Goal: Task Accomplishment & Management: Manage account settings

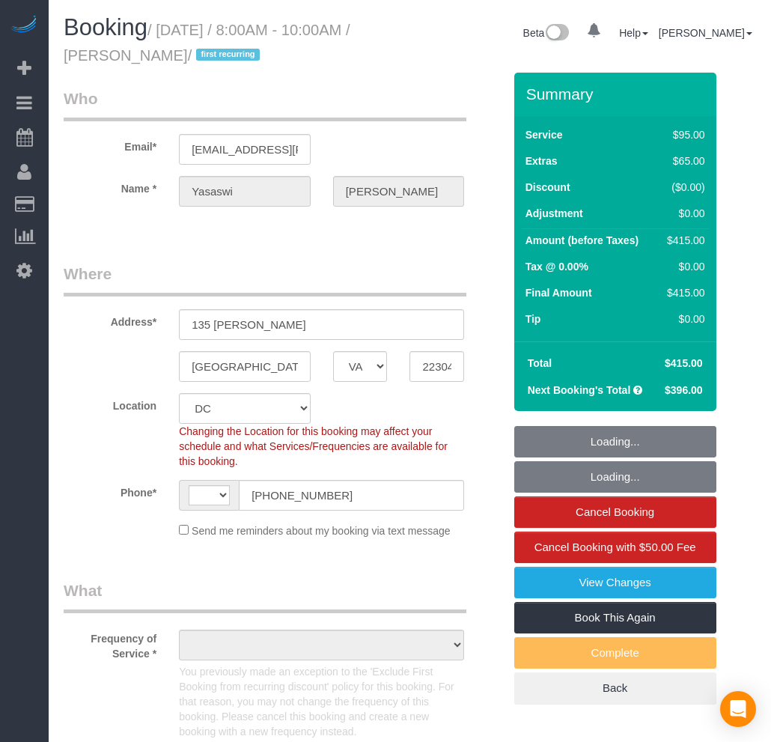
select select "VA"
select select "string:fspay-f3267253-49ae-4b31-b151-66768e708bf0"
select select "string:[GEOGRAPHIC_DATA]"
select select "number:5"
select select "number:27"
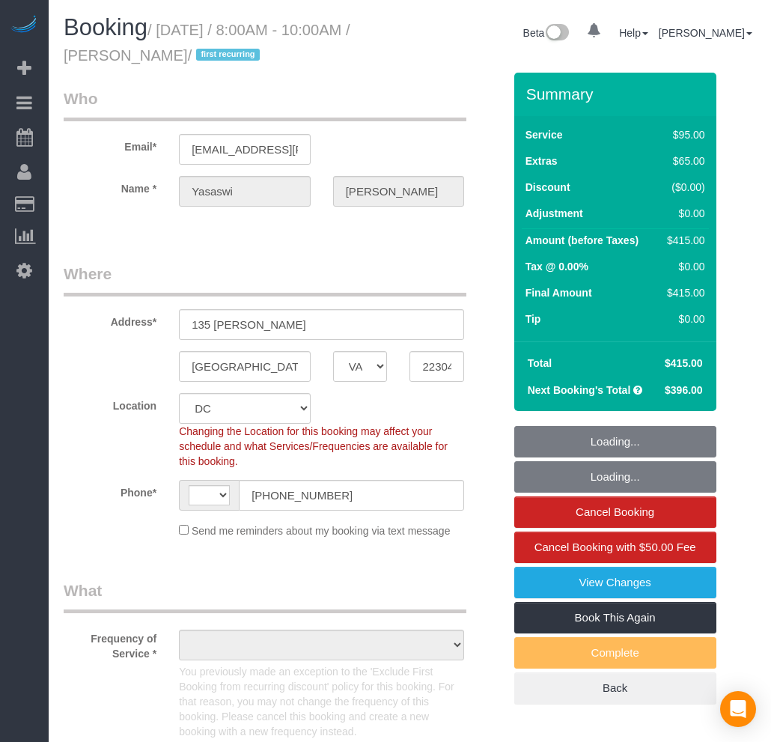
select select "number:42"
select select "object:1359"
select select "2501"
select select "3"
select select "1"
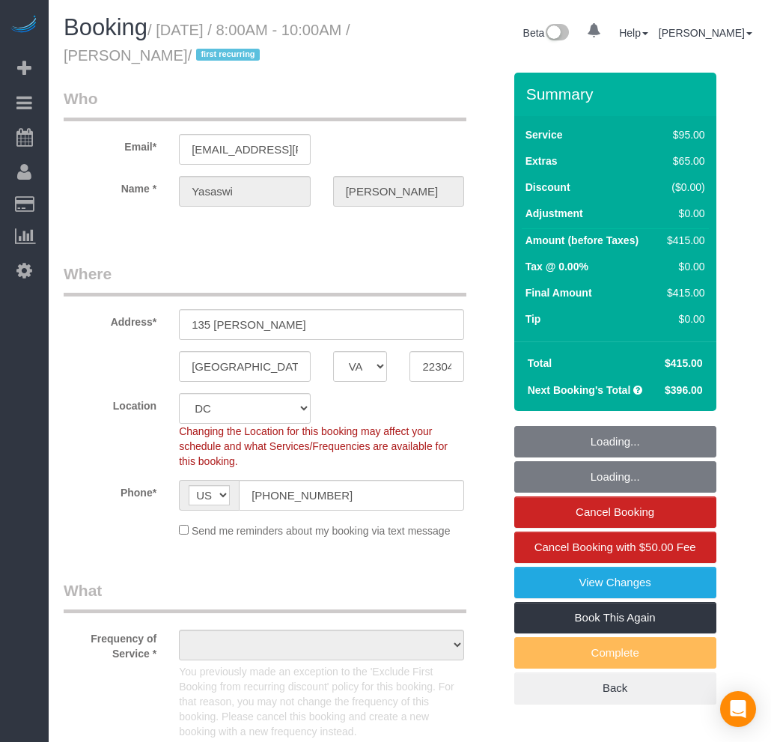
select select "spot1"
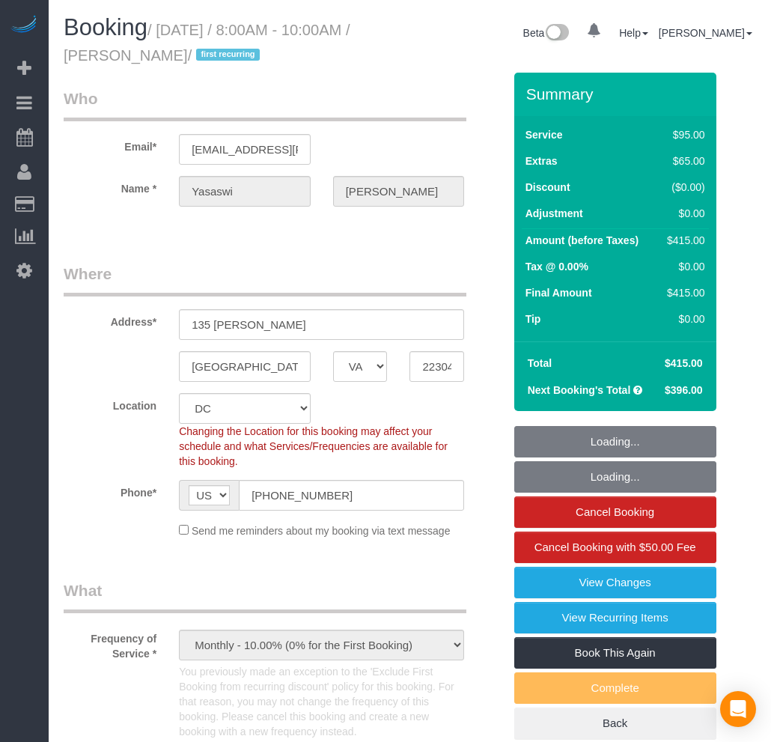
select select "object:1456"
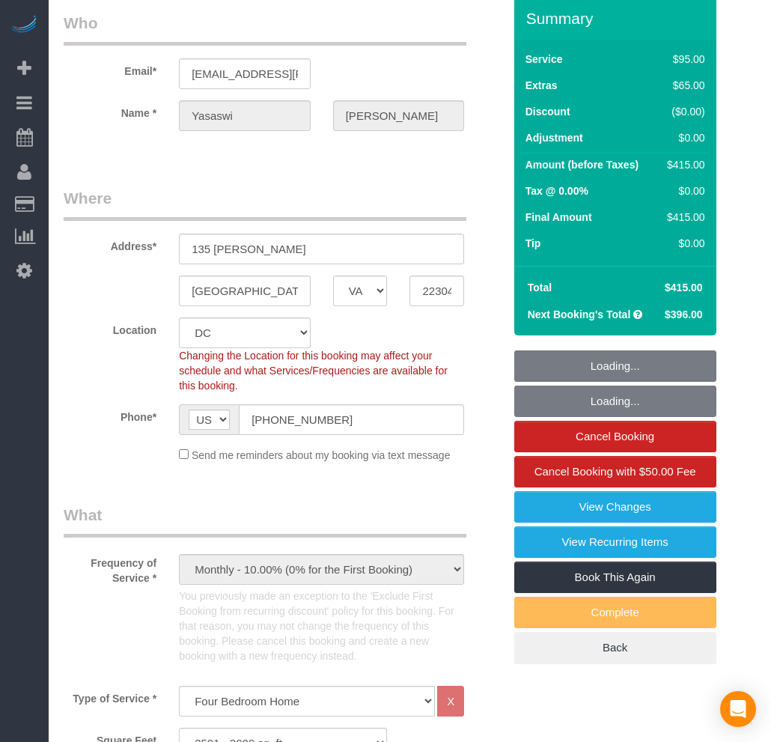
select select "2501"
select select "3"
select select "1"
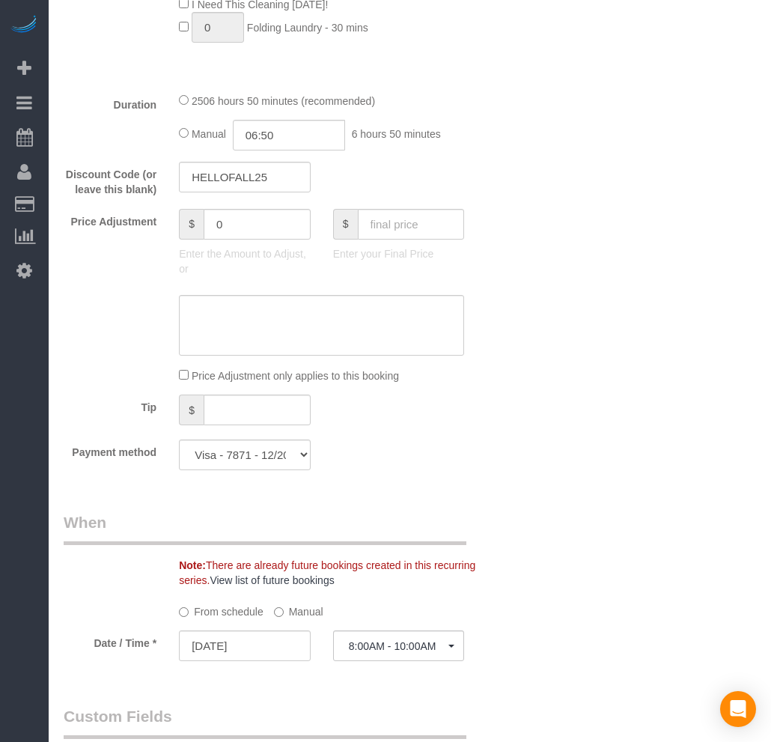
scroll to position [1330, 0]
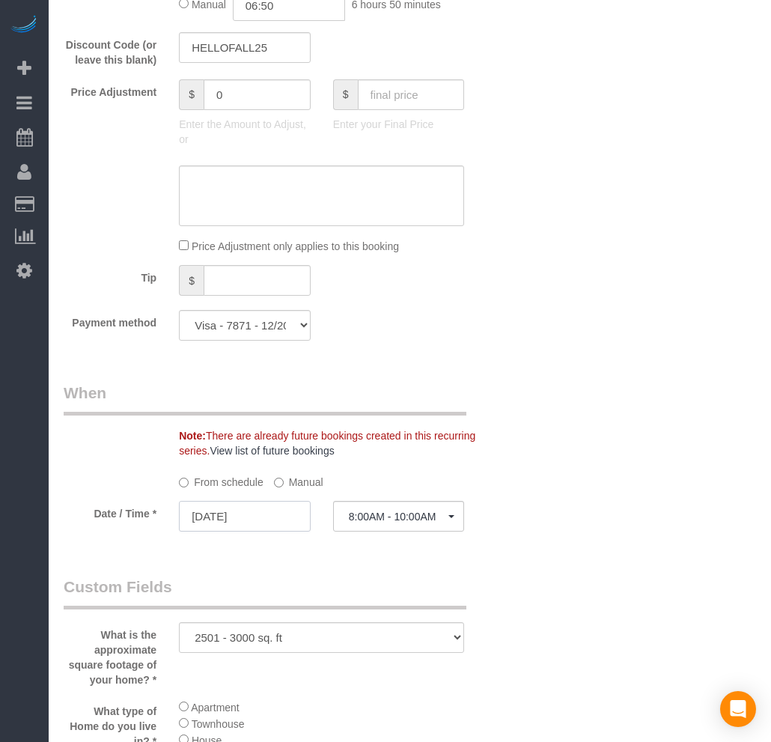
click at [245, 531] on input "[DATE]" at bounding box center [245, 516] width 132 height 31
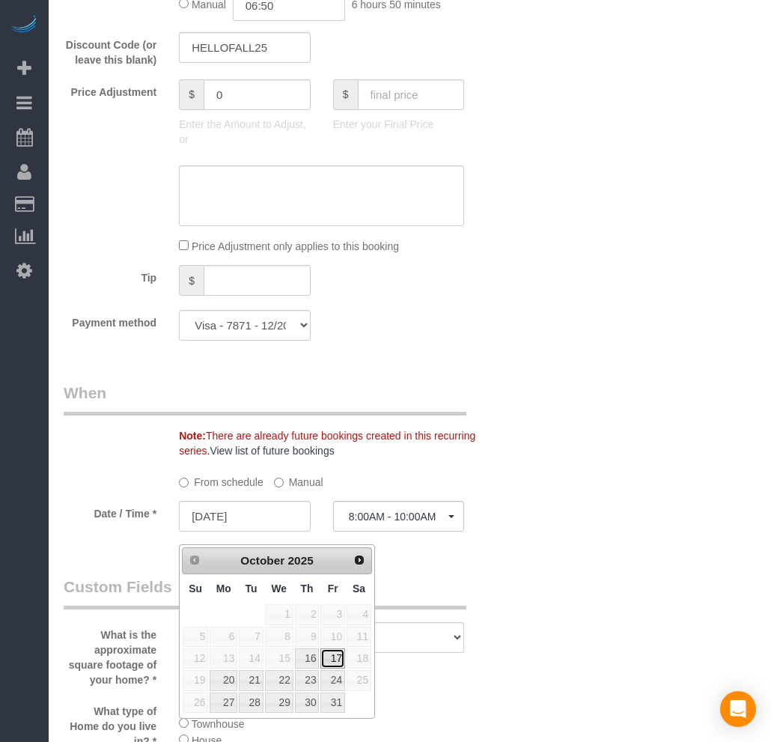
click at [332, 662] on link "17" at bounding box center [332, 658] width 24 height 20
type input "[DATE]"
select select "spot7"
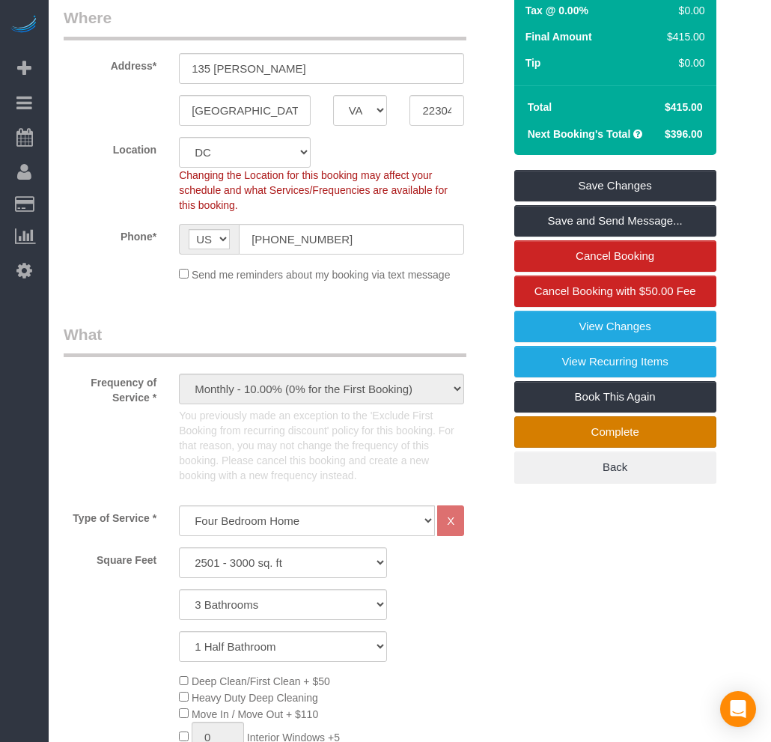
scroll to position [83, 0]
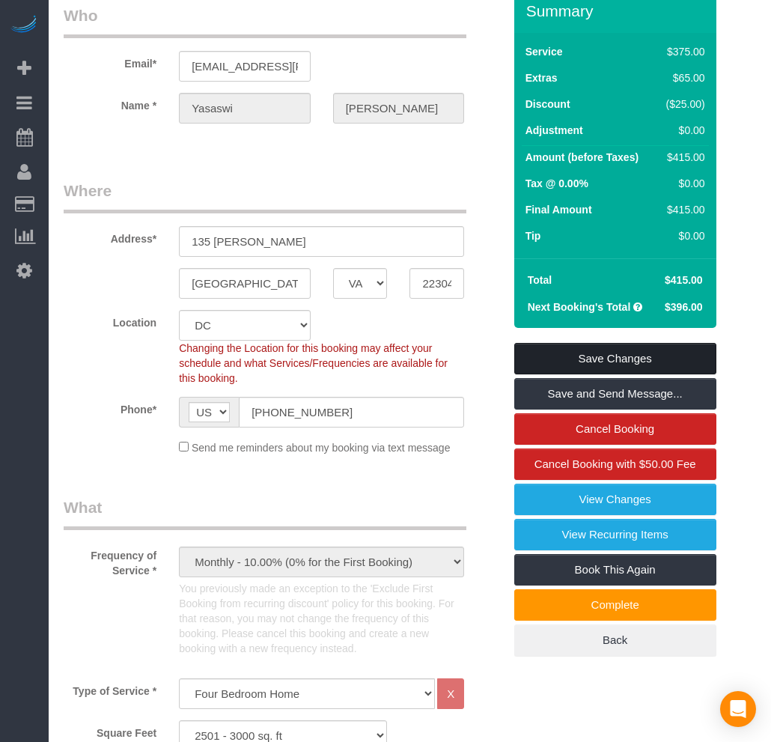
click at [584, 362] on link "Save Changes" at bounding box center [615, 358] width 202 height 31
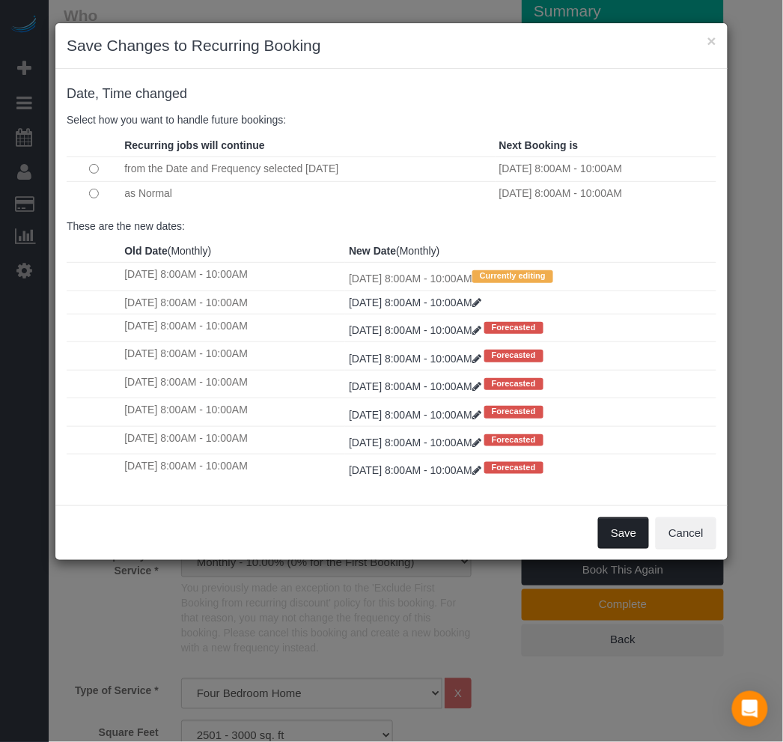
click at [632, 548] on button "Save" at bounding box center [623, 532] width 51 height 31
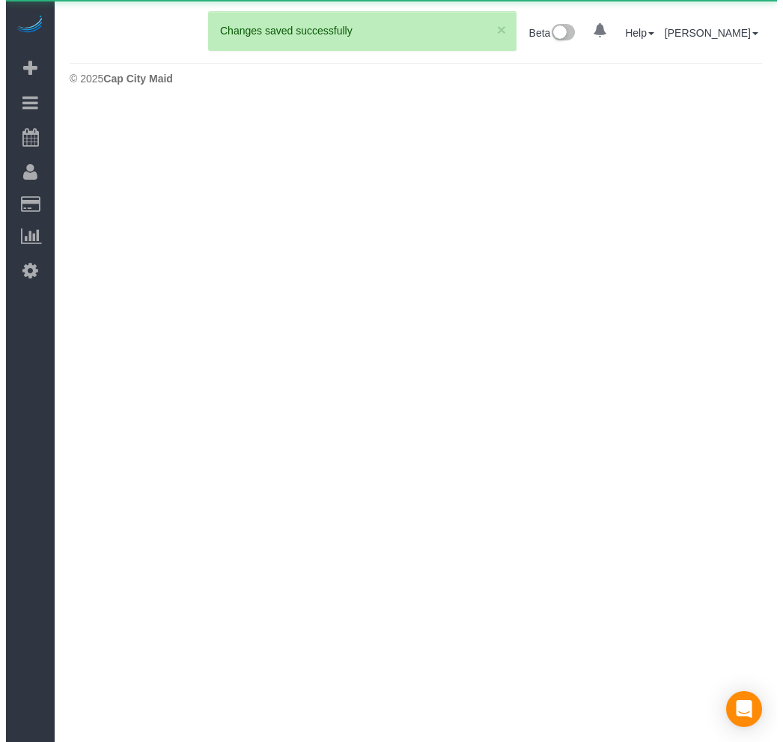
scroll to position [0, 0]
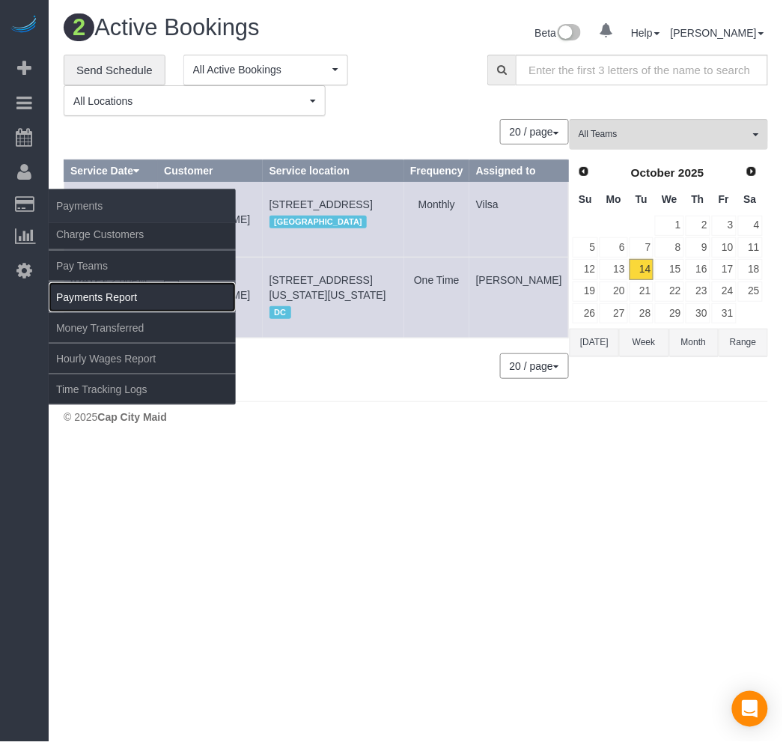
click at [112, 302] on link "Payments Report" at bounding box center [142, 297] width 187 height 30
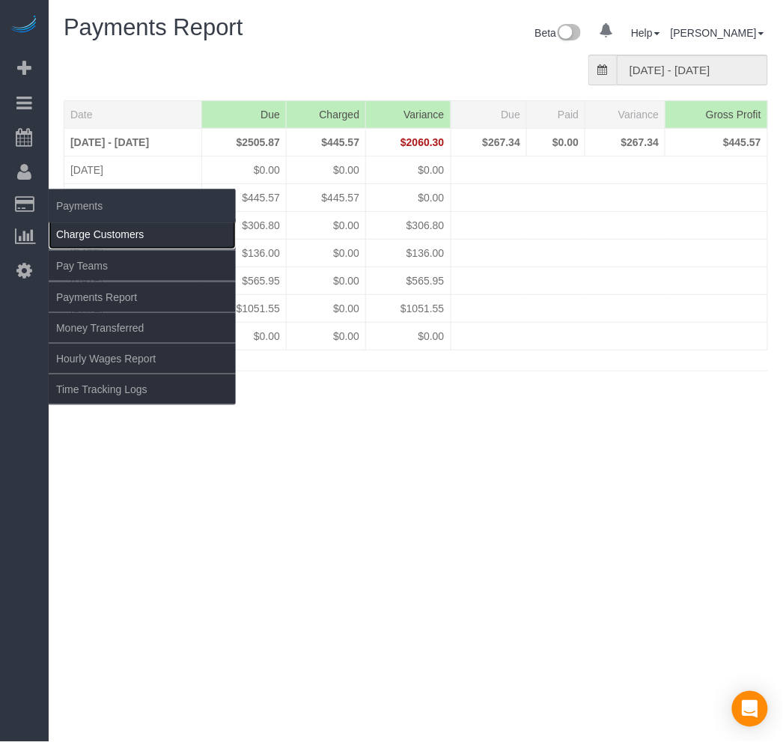
click at [91, 234] on link "Charge Customers" at bounding box center [142, 234] width 187 height 30
select select
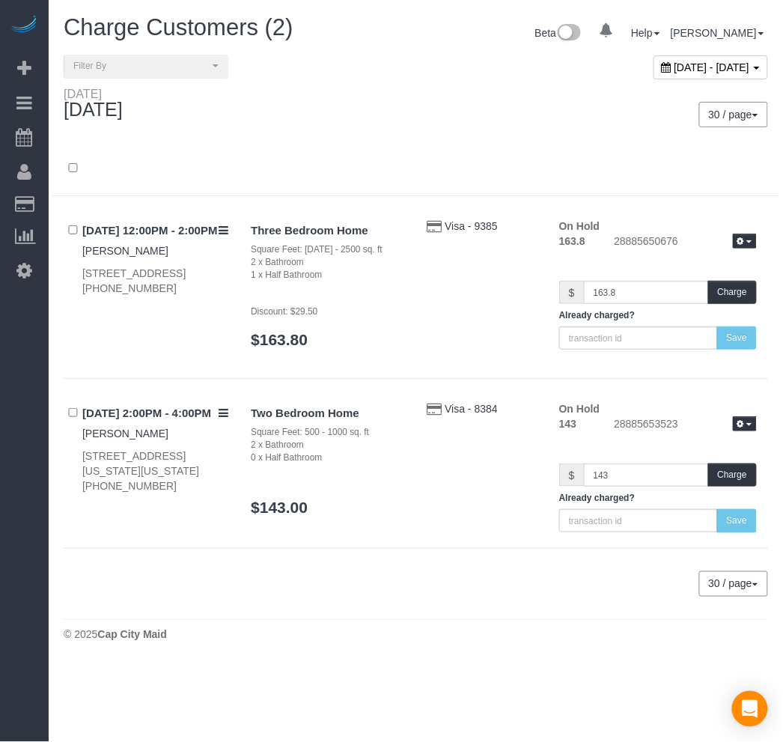
click at [674, 71] on span "[DATE] - [DATE]" at bounding box center [712, 67] width 76 height 12
type input "**********"
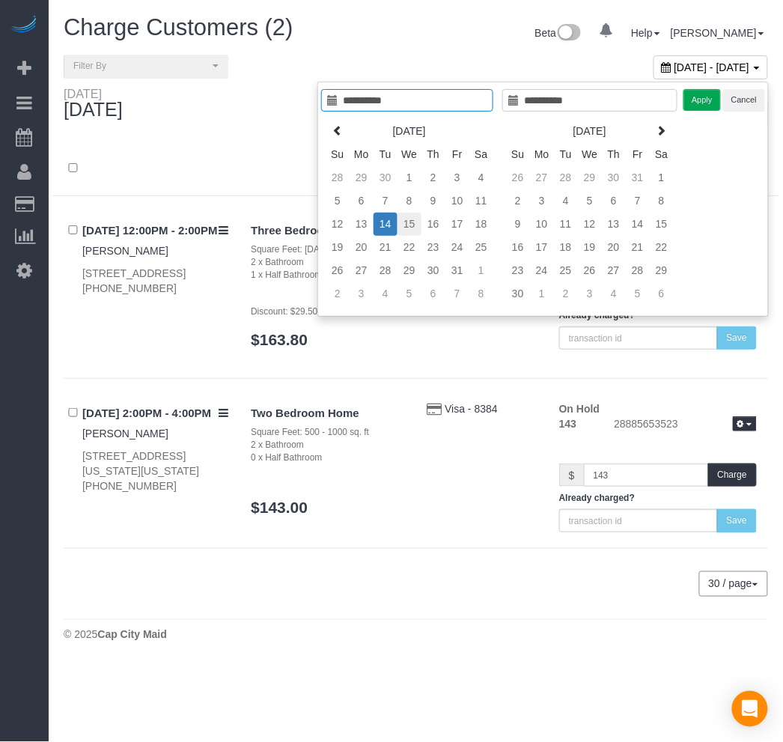
type input "**********"
click at [412, 218] on td "15" at bounding box center [409, 224] width 24 height 23
type input "**********"
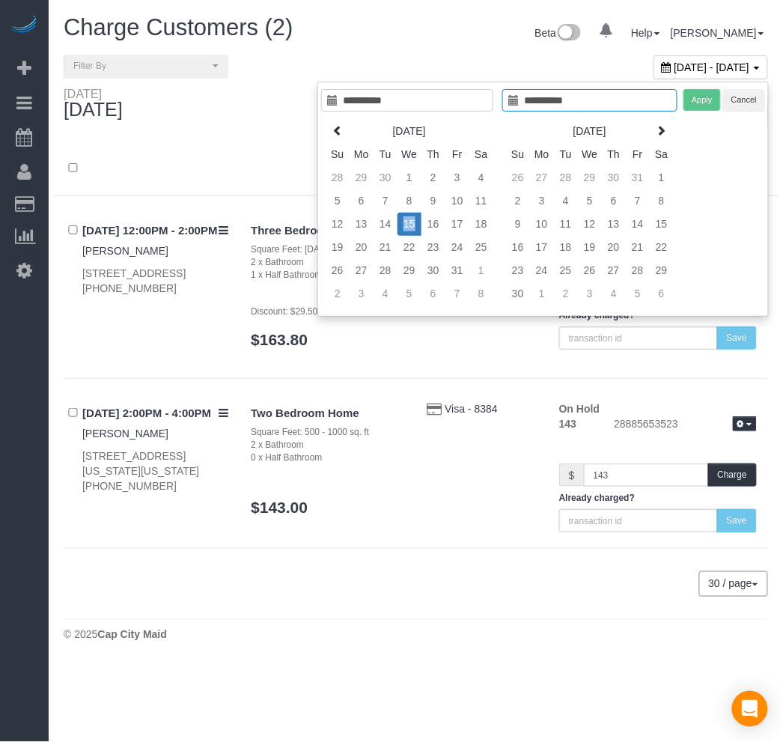
click at [412, 218] on td "15" at bounding box center [409, 224] width 24 height 23
click at [707, 103] on button "Apply" at bounding box center [701, 100] width 37 height 22
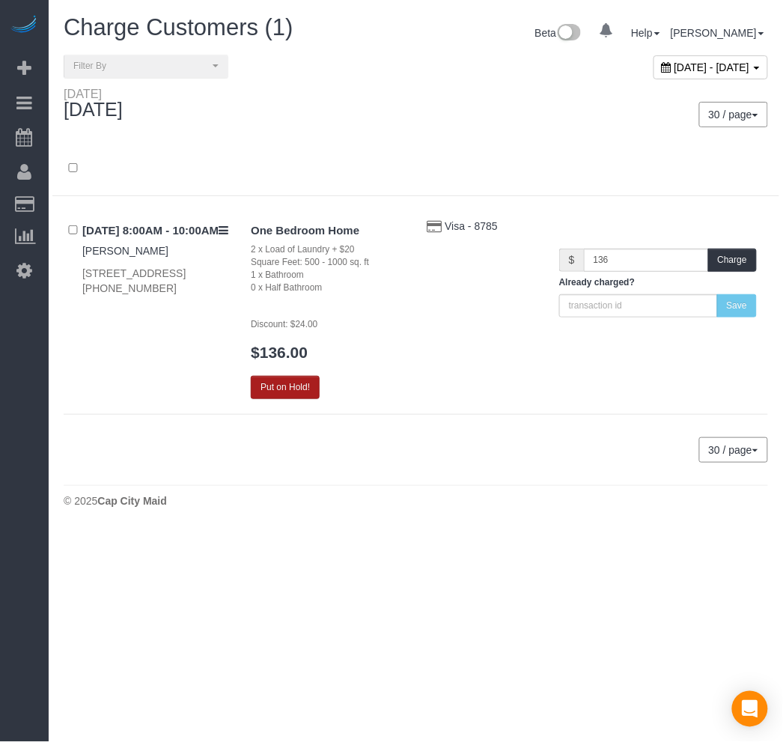
click at [275, 389] on button "Put on Hold!" at bounding box center [285, 387] width 69 height 23
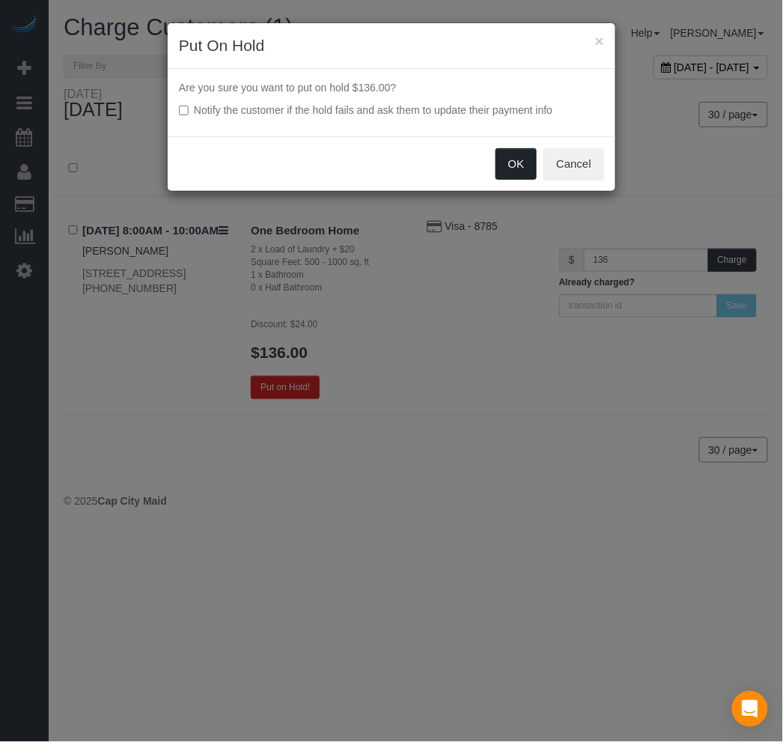
click at [522, 166] on button "OK" at bounding box center [516, 163] width 42 height 31
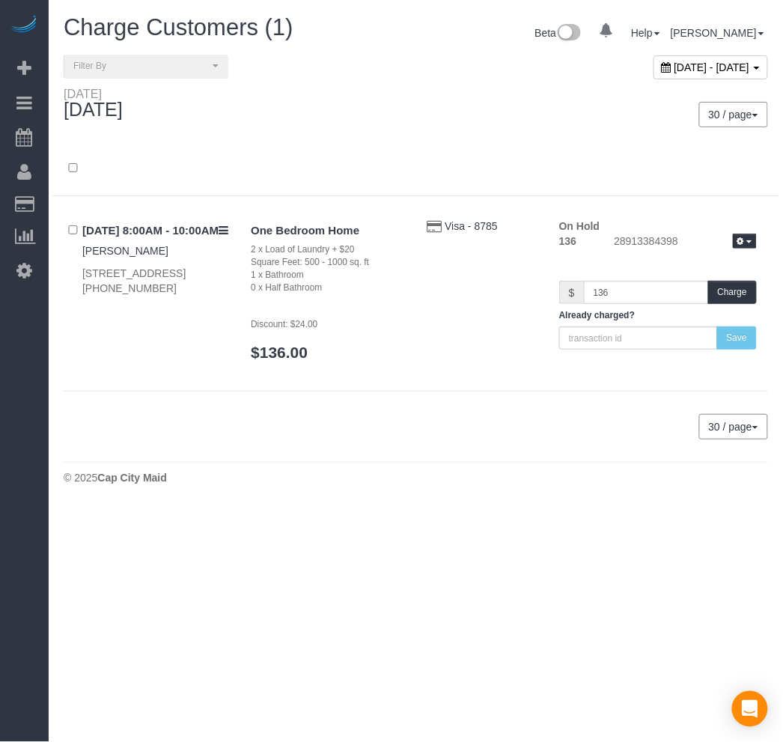
click at [677, 69] on span "[DATE] - [DATE]" at bounding box center [712, 67] width 76 height 12
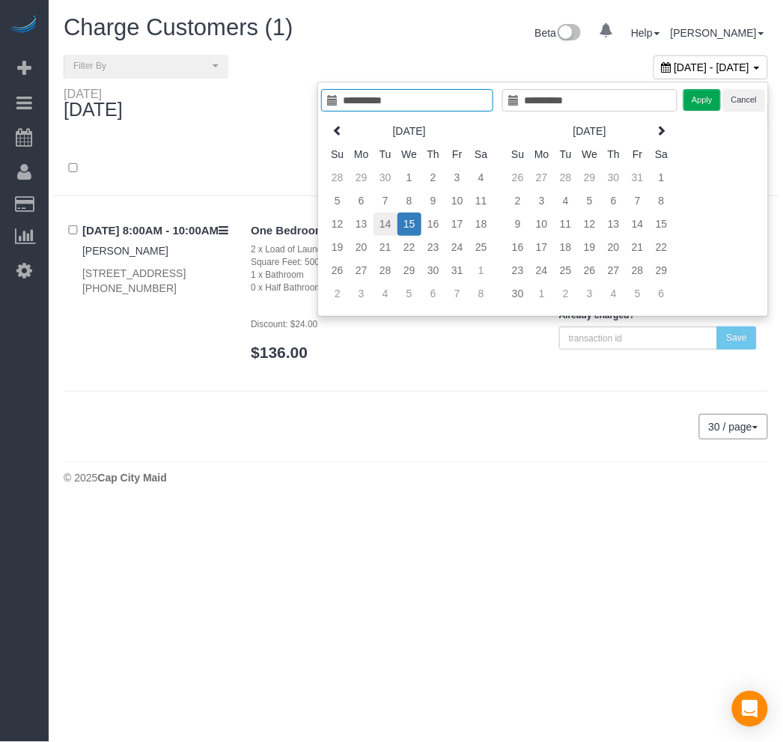
type input "**********"
click at [388, 227] on td "14" at bounding box center [385, 224] width 24 height 23
type input "**********"
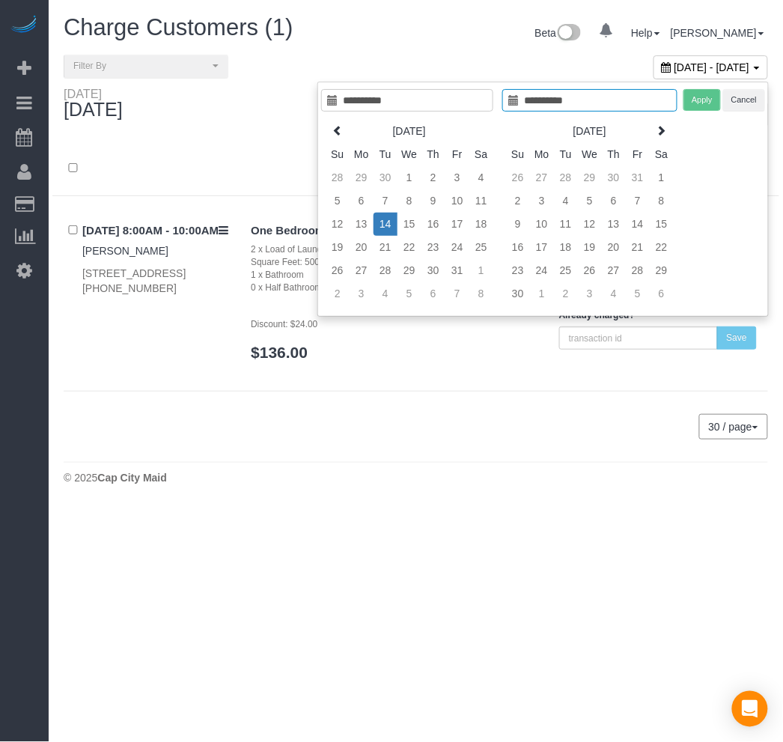
click at [390, 228] on td "14" at bounding box center [385, 224] width 24 height 23
type input "**********"
click at [700, 97] on button "Apply" at bounding box center [701, 100] width 37 height 22
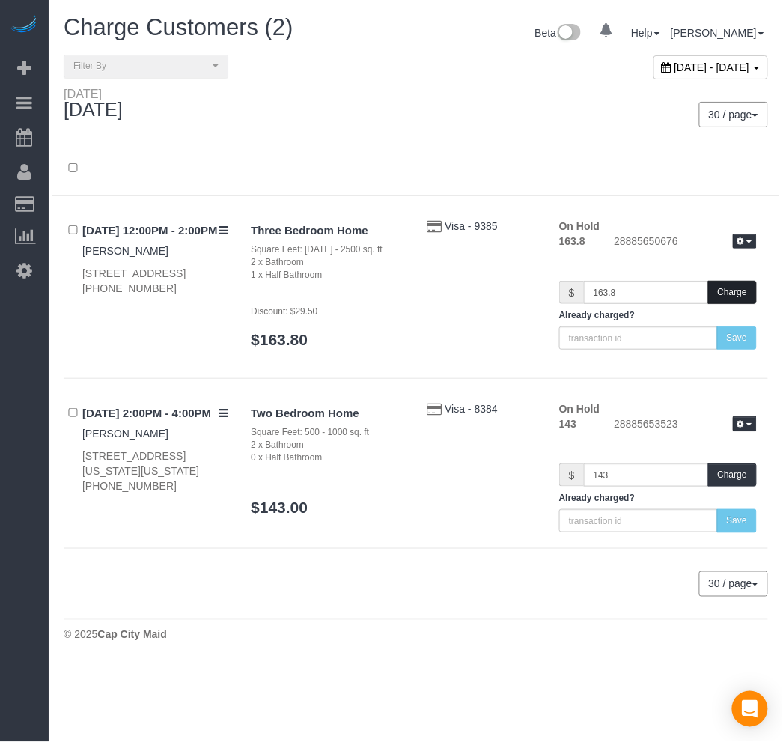
click at [730, 293] on button "Charge" at bounding box center [732, 292] width 49 height 23
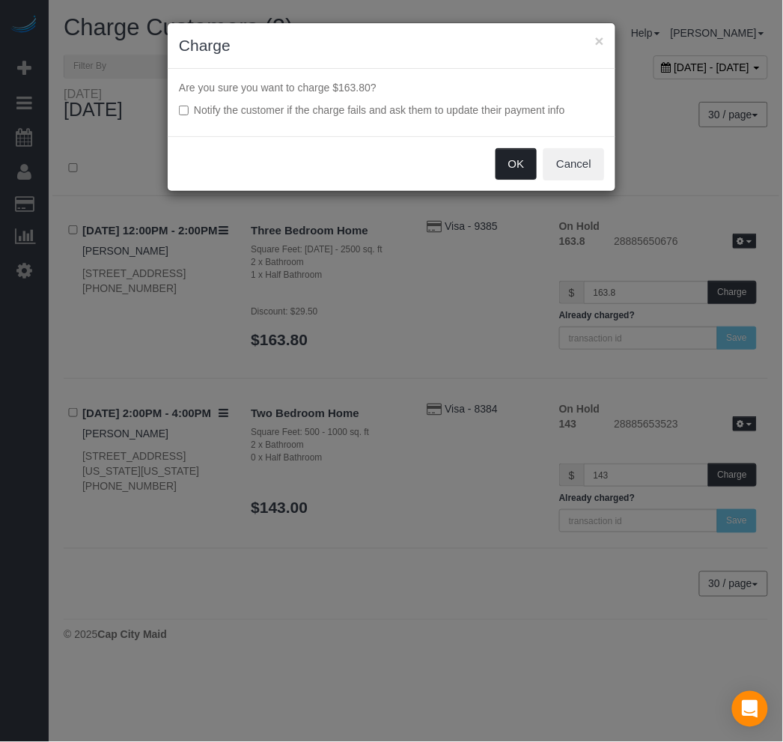
click at [517, 165] on button "OK" at bounding box center [516, 163] width 42 height 31
click at [737, 470] on div "× Charge Are you sure you want to charge $163.80? Notify the customer if the ch…" at bounding box center [391, 371] width 783 height 742
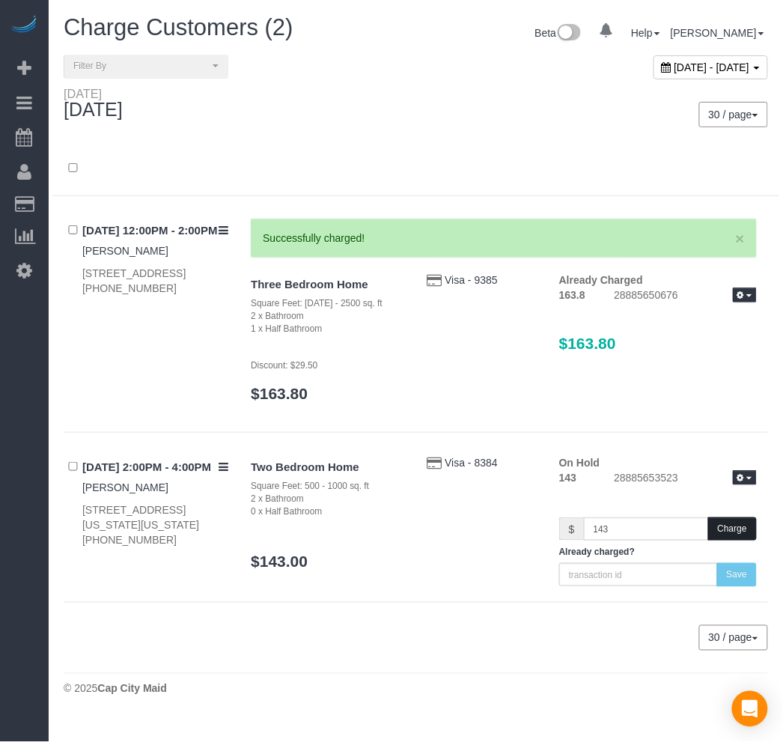
click at [730, 519] on button "Charge" at bounding box center [732, 528] width 49 height 23
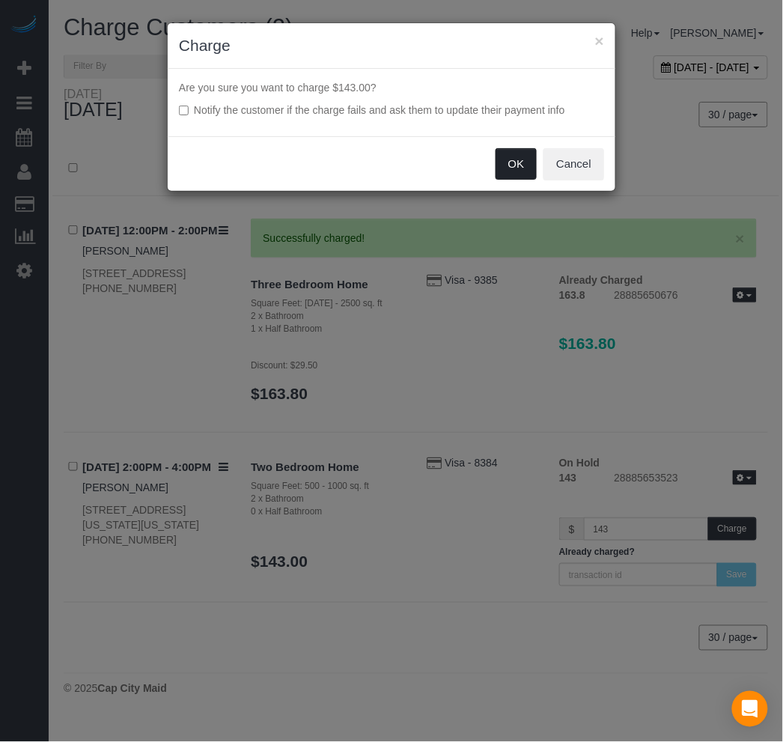
click at [503, 168] on button "OK" at bounding box center [516, 163] width 42 height 31
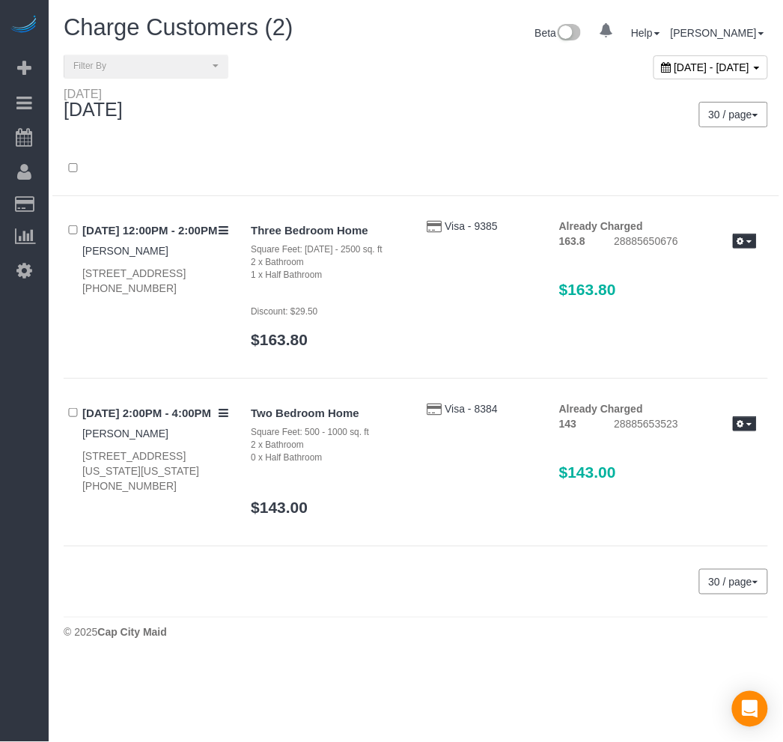
click at [376, 664] on body "0 Beta Your Notifications You have 0 alerts Add Booking Bookings Active Booking…" at bounding box center [391, 371] width 783 height 742
